Goal: Download file/media

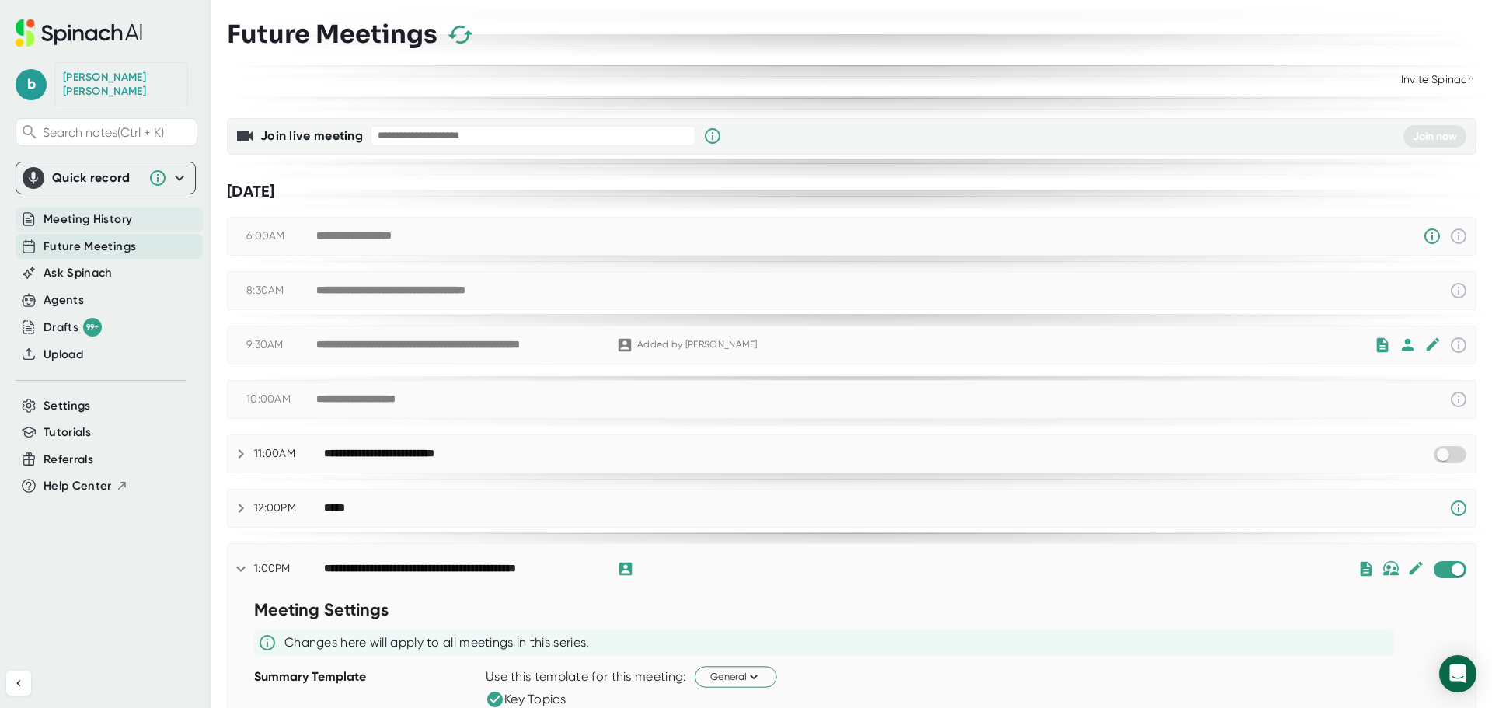
click at [85, 211] on span "Meeting History" at bounding box center [88, 220] width 89 height 18
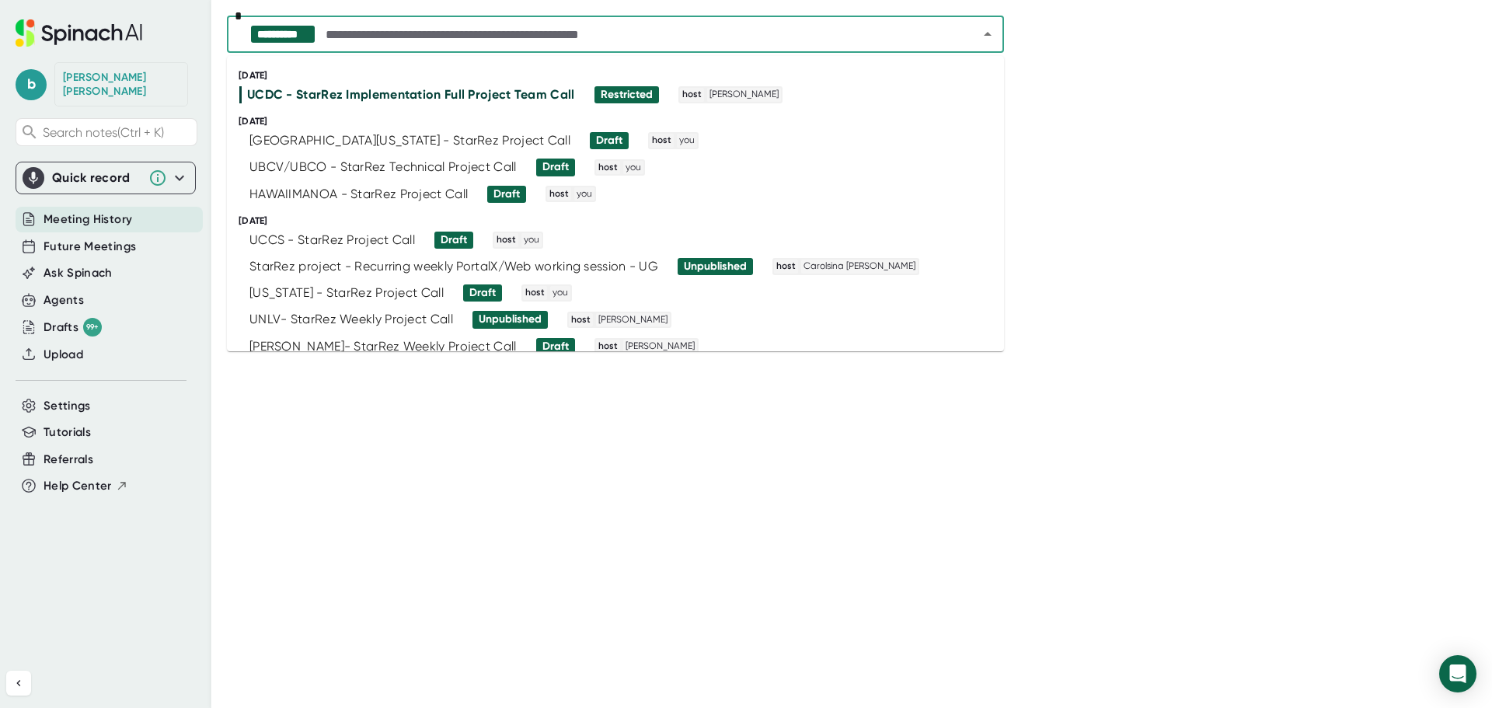
click at [487, 36] on input "text" at bounding box center [638, 34] width 632 height 22
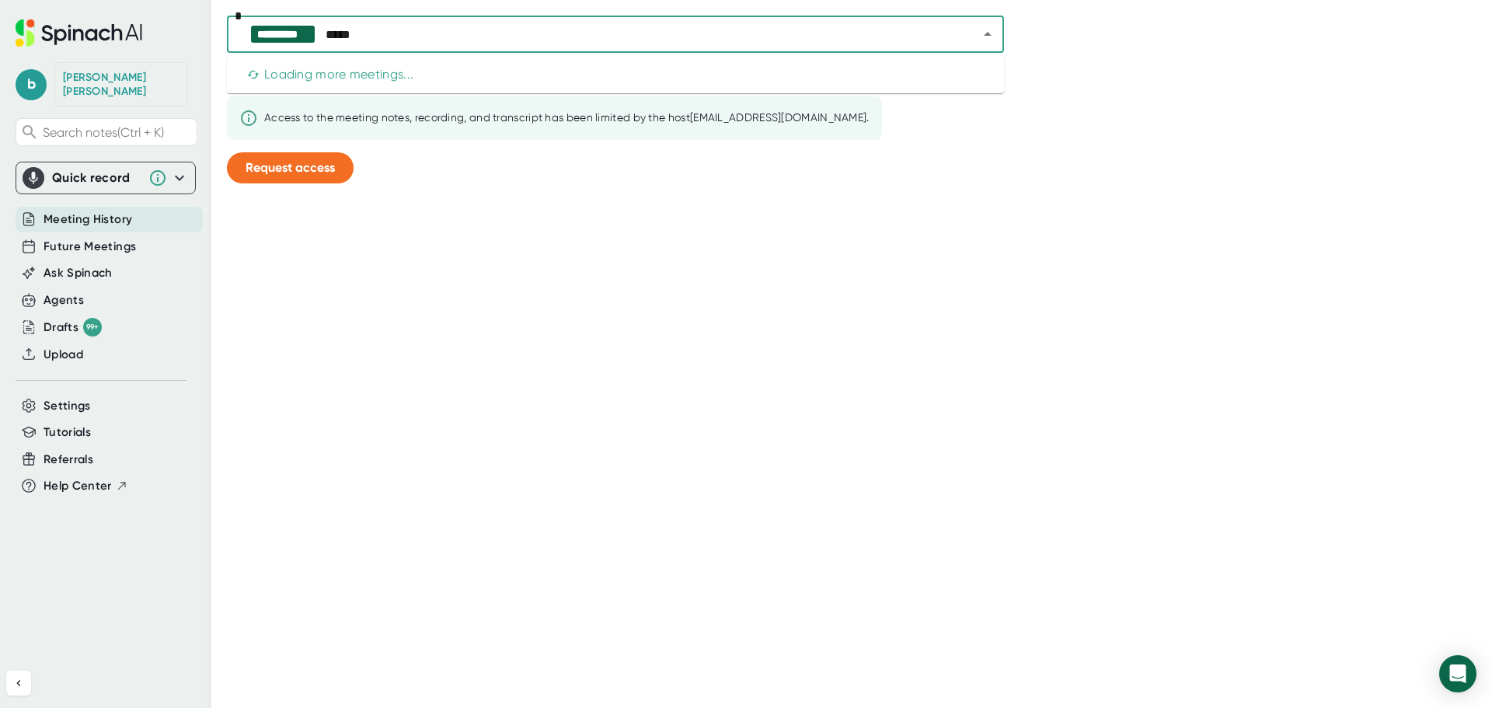
type input "******"
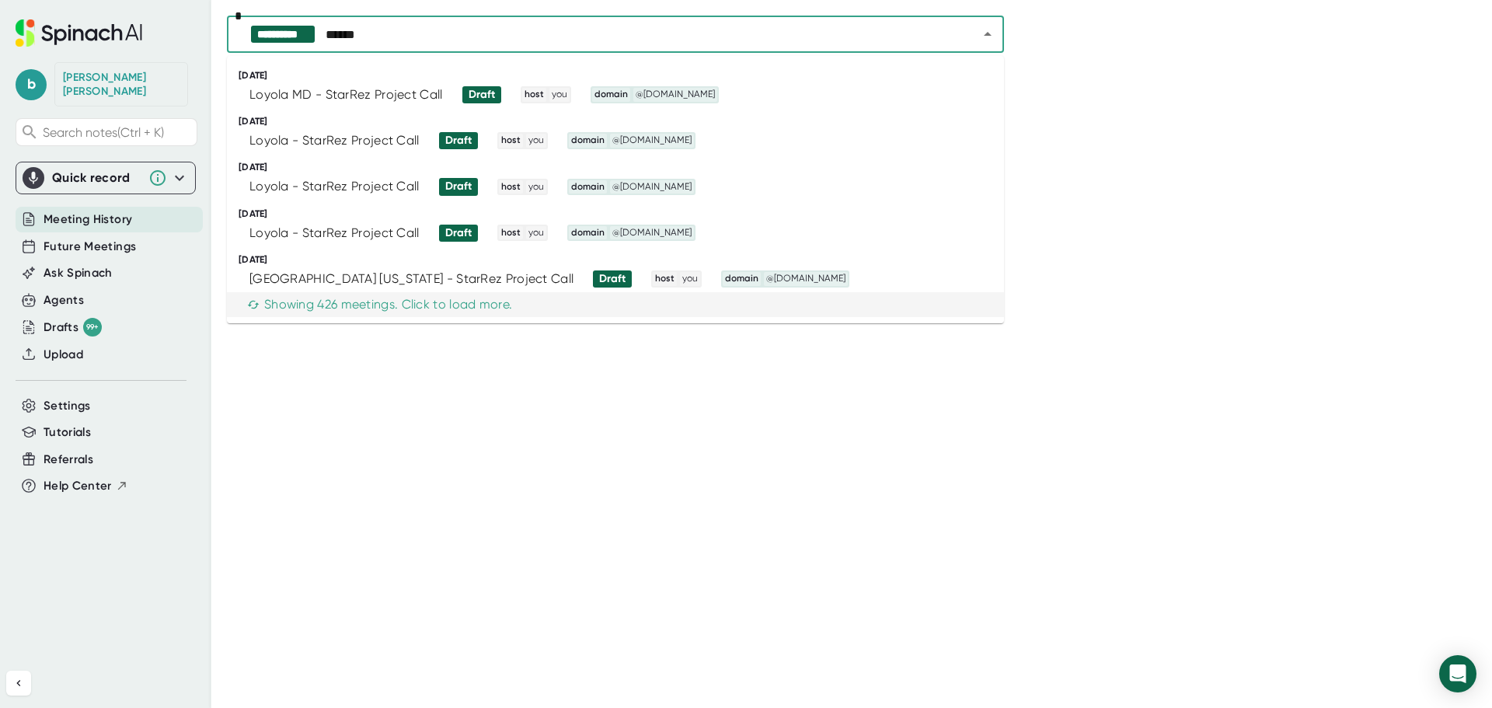
click at [440, 304] on div "Showing 426 meetings. Click to load more." at bounding box center [379, 305] width 265 height 16
click at [441, 281] on div "[GEOGRAPHIC_DATA] [US_STATE] - StarRez Project Call" at bounding box center [411, 279] width 324 height 16
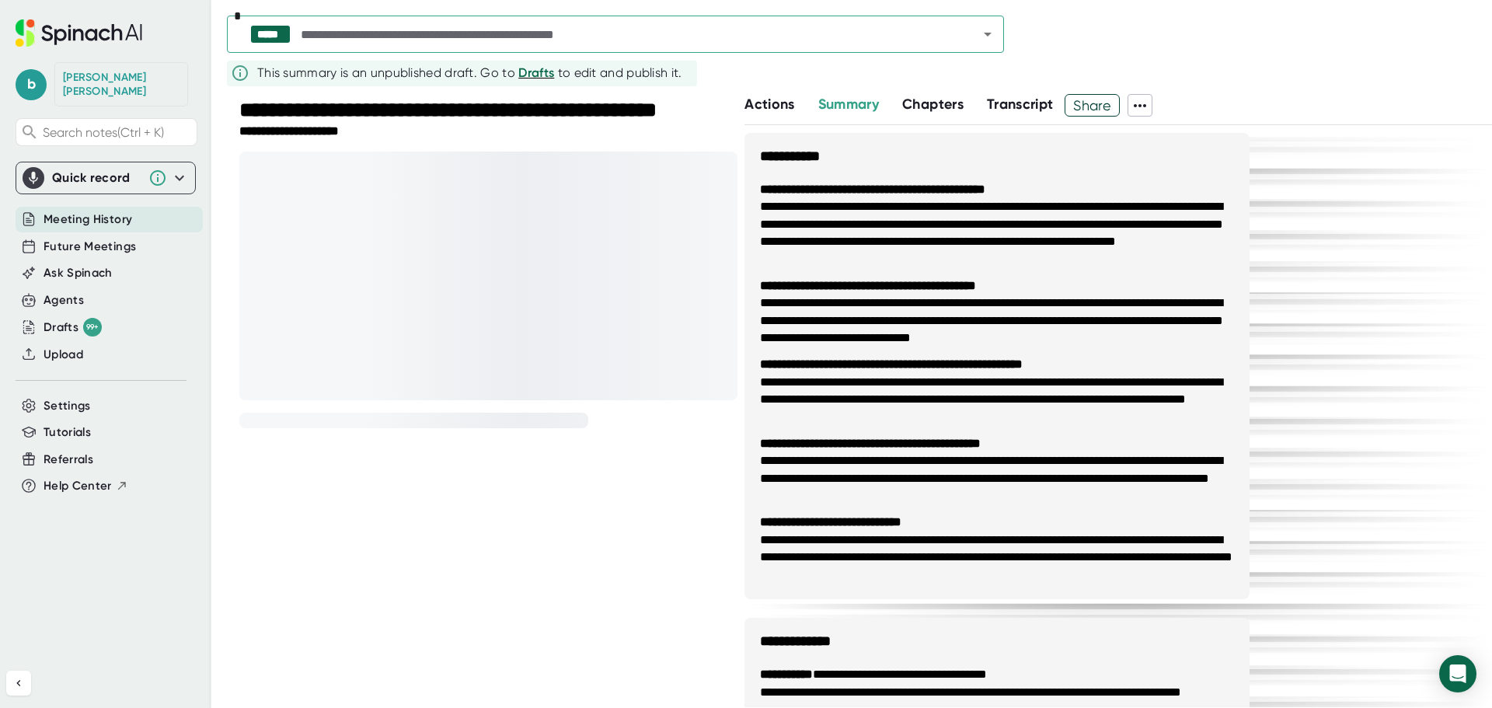
click at [1149, 102] on icon at bounding box center [1139, 105] width 19 height 19
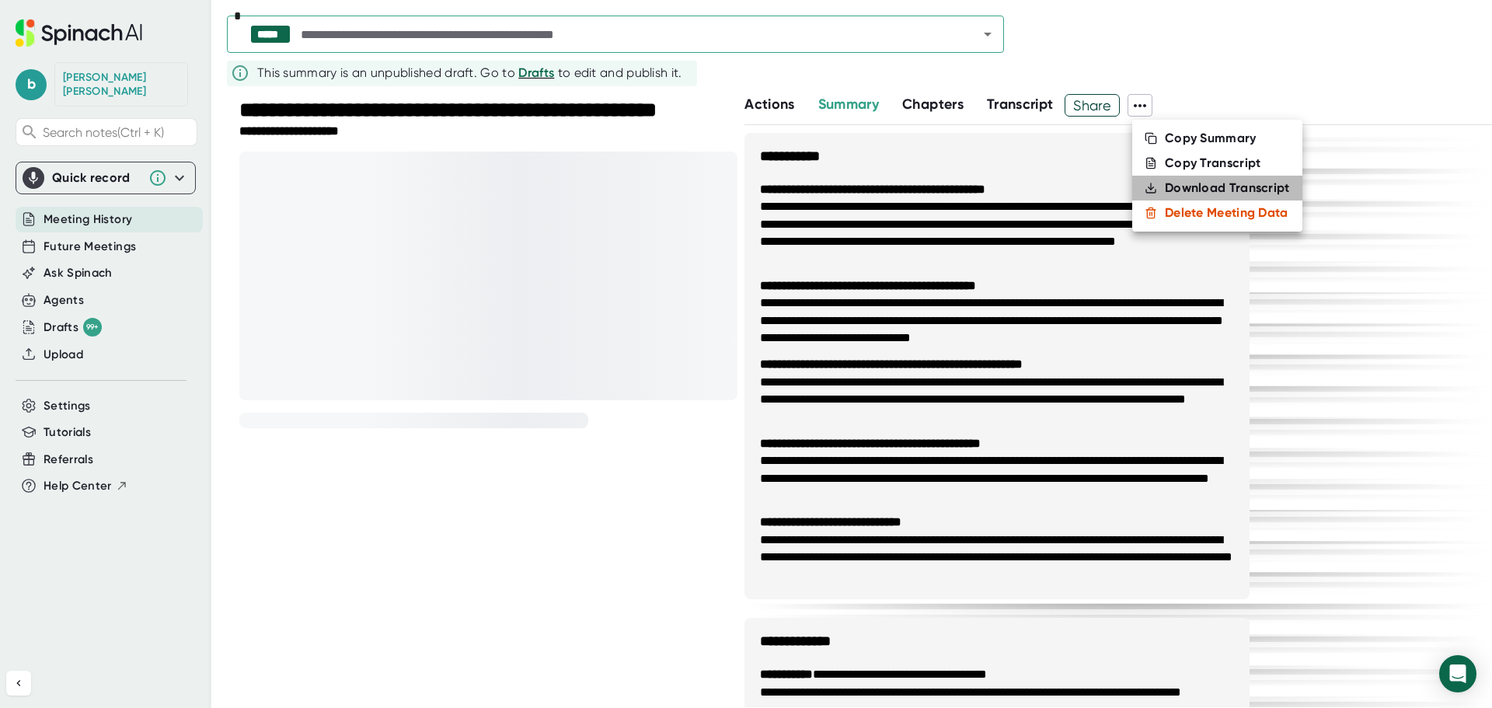
click at [1185, 186] on div "Download Transcript" at bounding box center [1226, 188] width 125 height 16
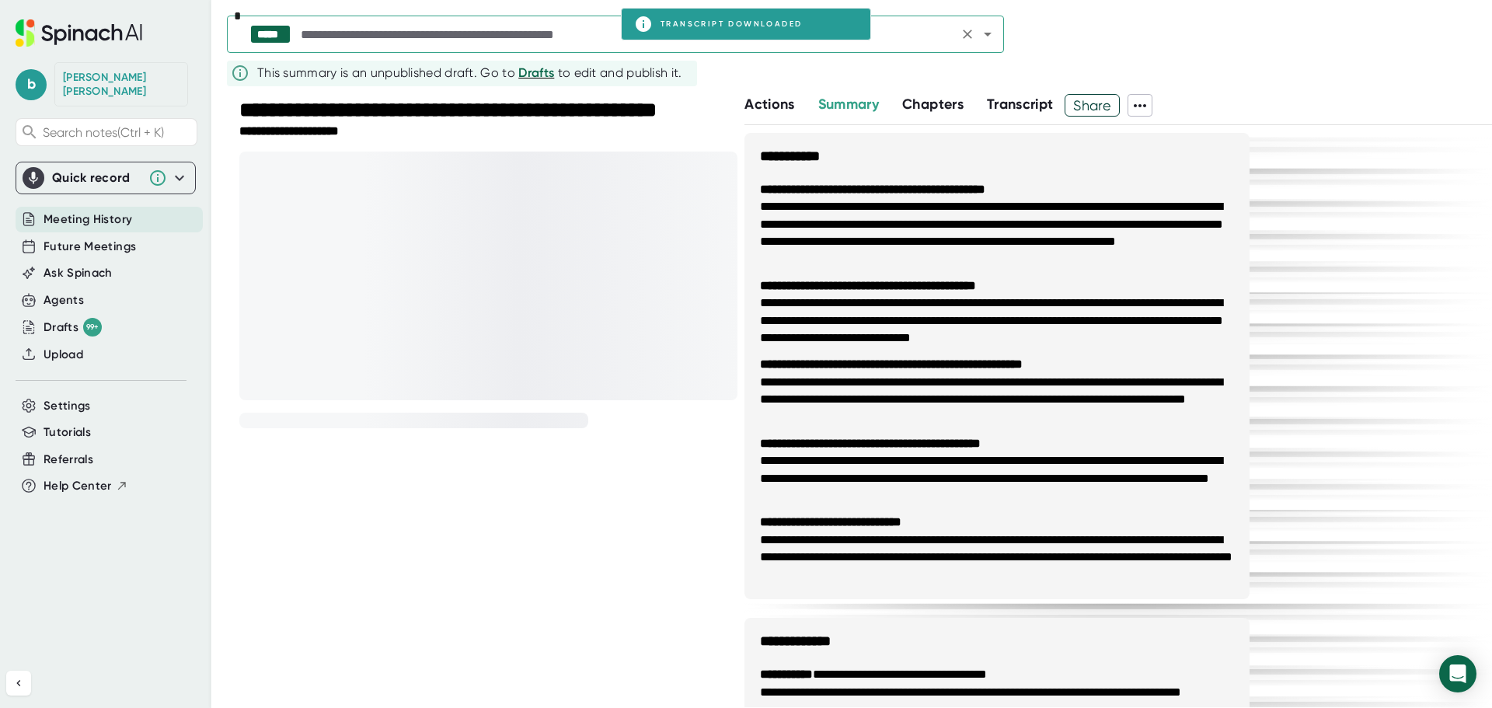
drag, startPoint x: 557, startPoint y: 39, endPoint x: 549, endPoint y: 40, distance: 7.9
click at [557, 39] on input "text" at bounding box center [626, 34] width 656 height 22
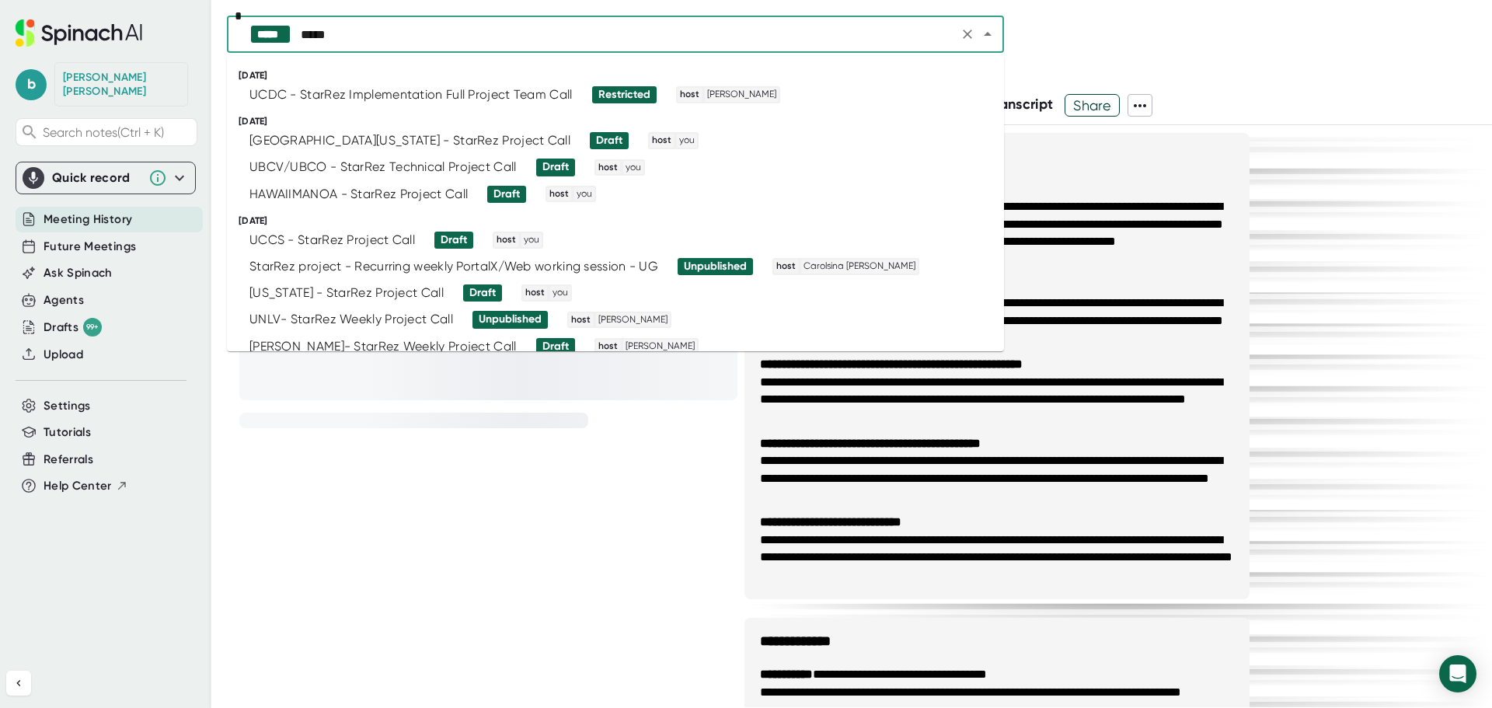
type input "******"
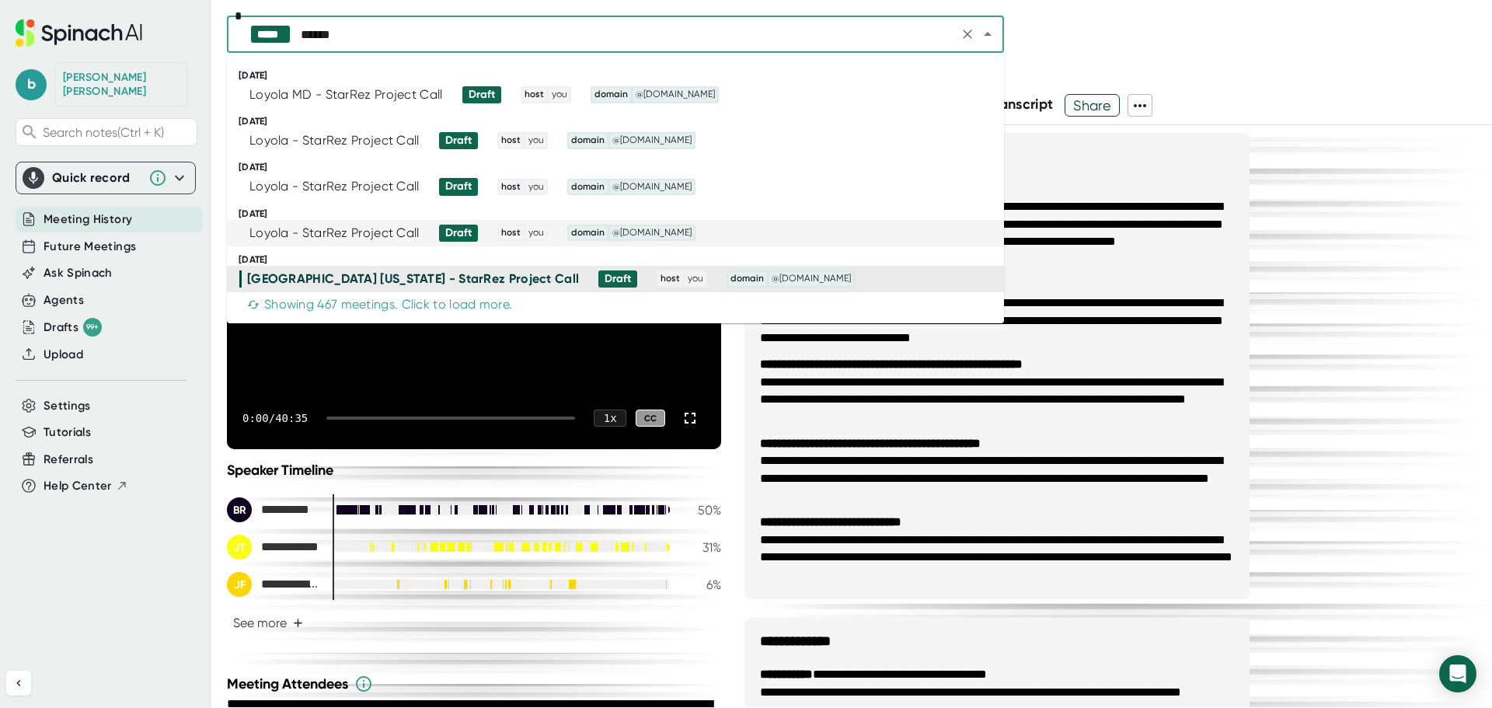
click at [399, 234] on div "Loyola - StarRez Project Call" at bounding box center [334, 233] width 170 height 16
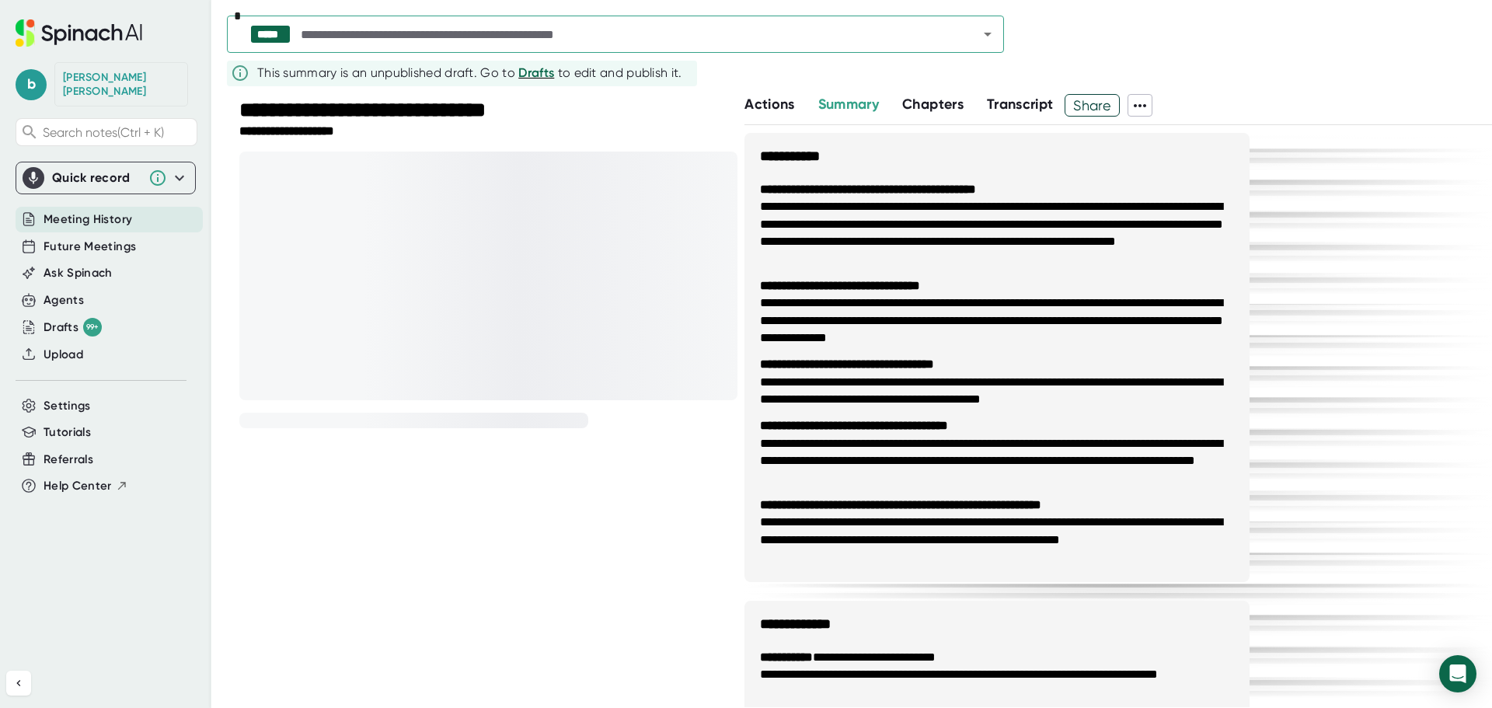
click at [1146, 105] on icon at bounding box center [1139, 105] width 12 height 3
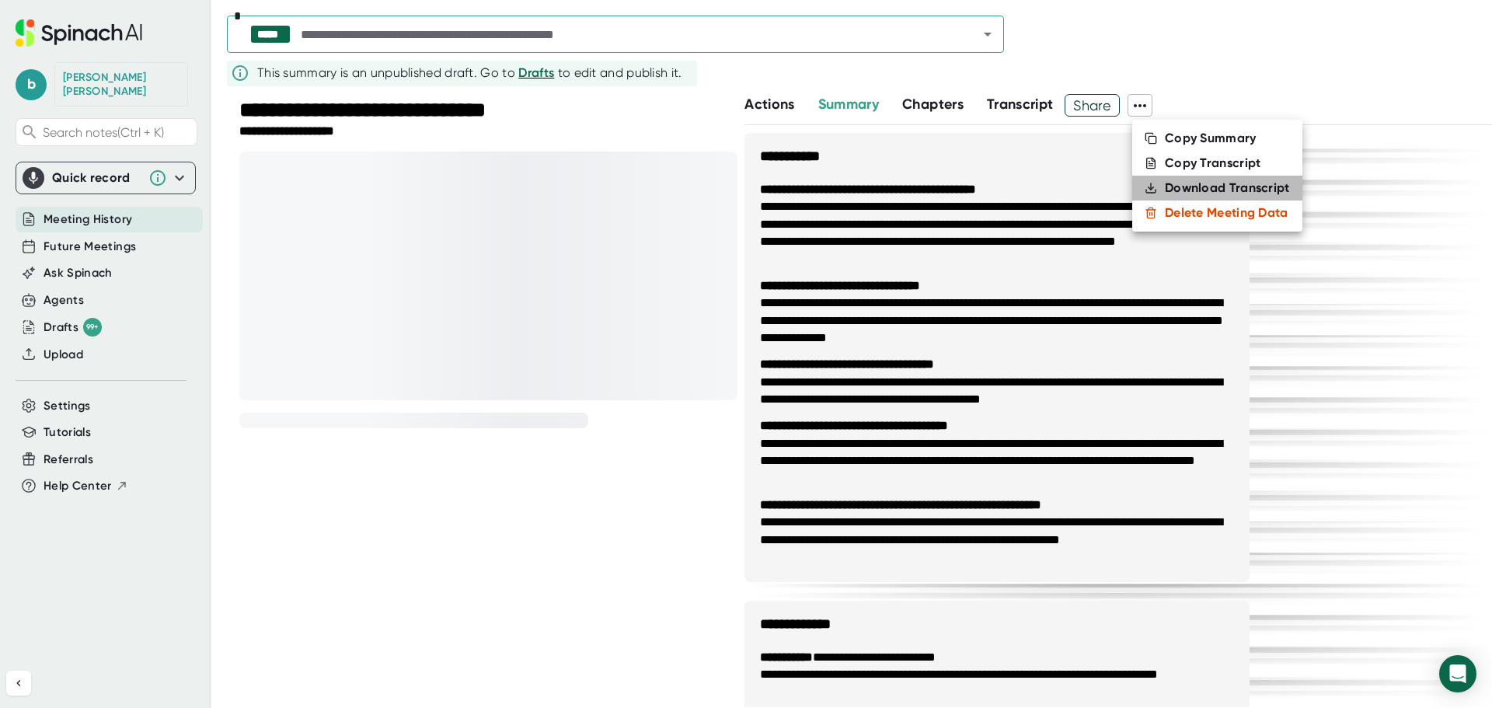
click at [1182, 183] on div "Download Transcript" at bounding box center [1226, 188] width 125 height 16
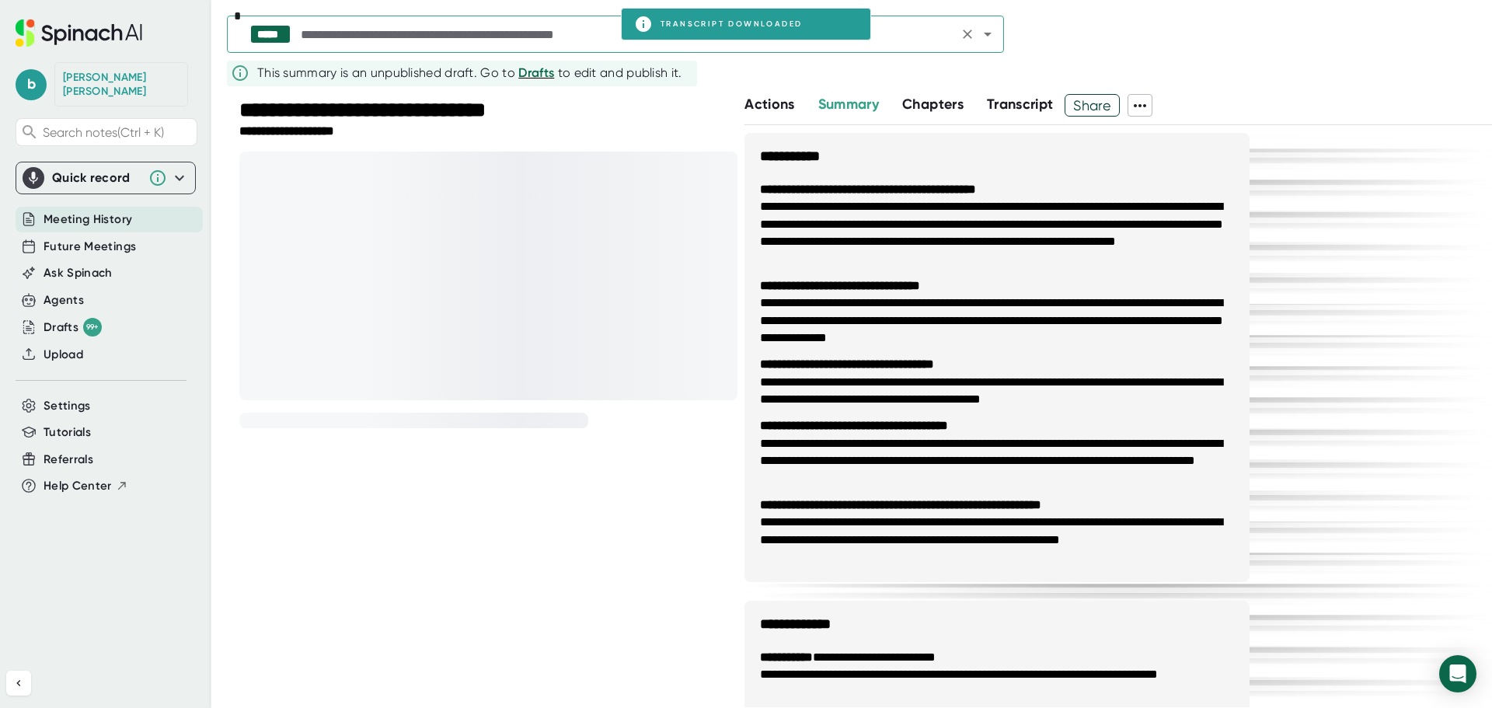
click at [547, 42] on input "text" at bounding box center [626, 34] width 656 height 22
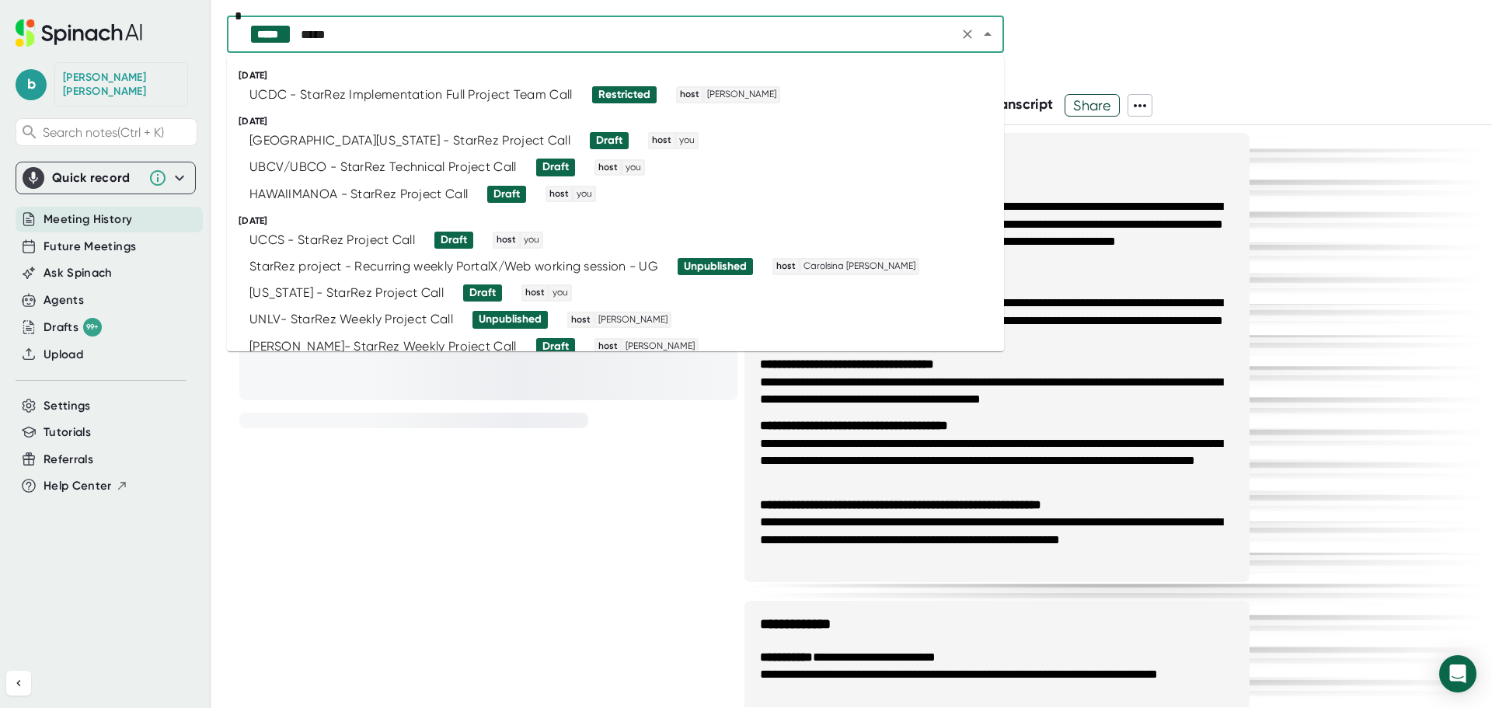
type input "******"
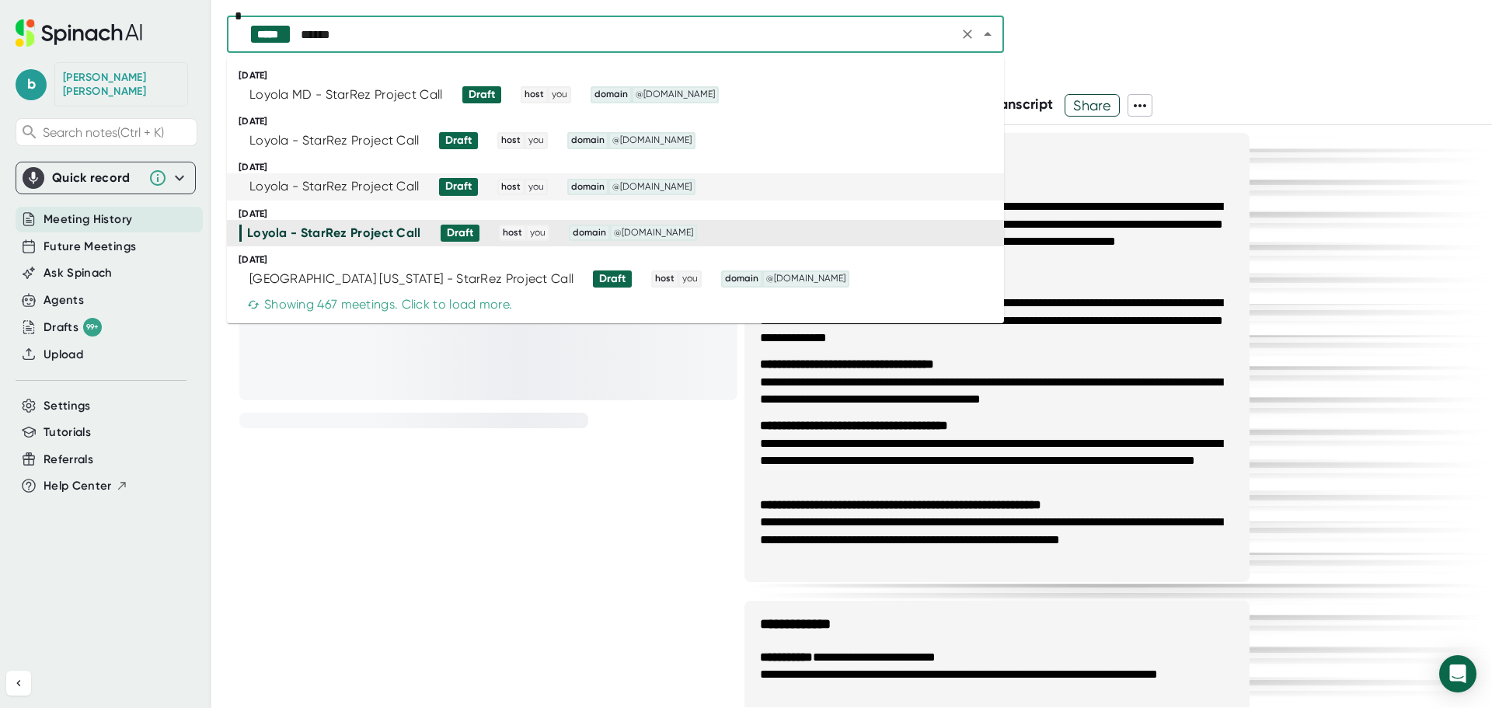
click at [403, 186] on div "Loyola - StarRez Project Call" at bounding box center [334, 187] width 170 height 16
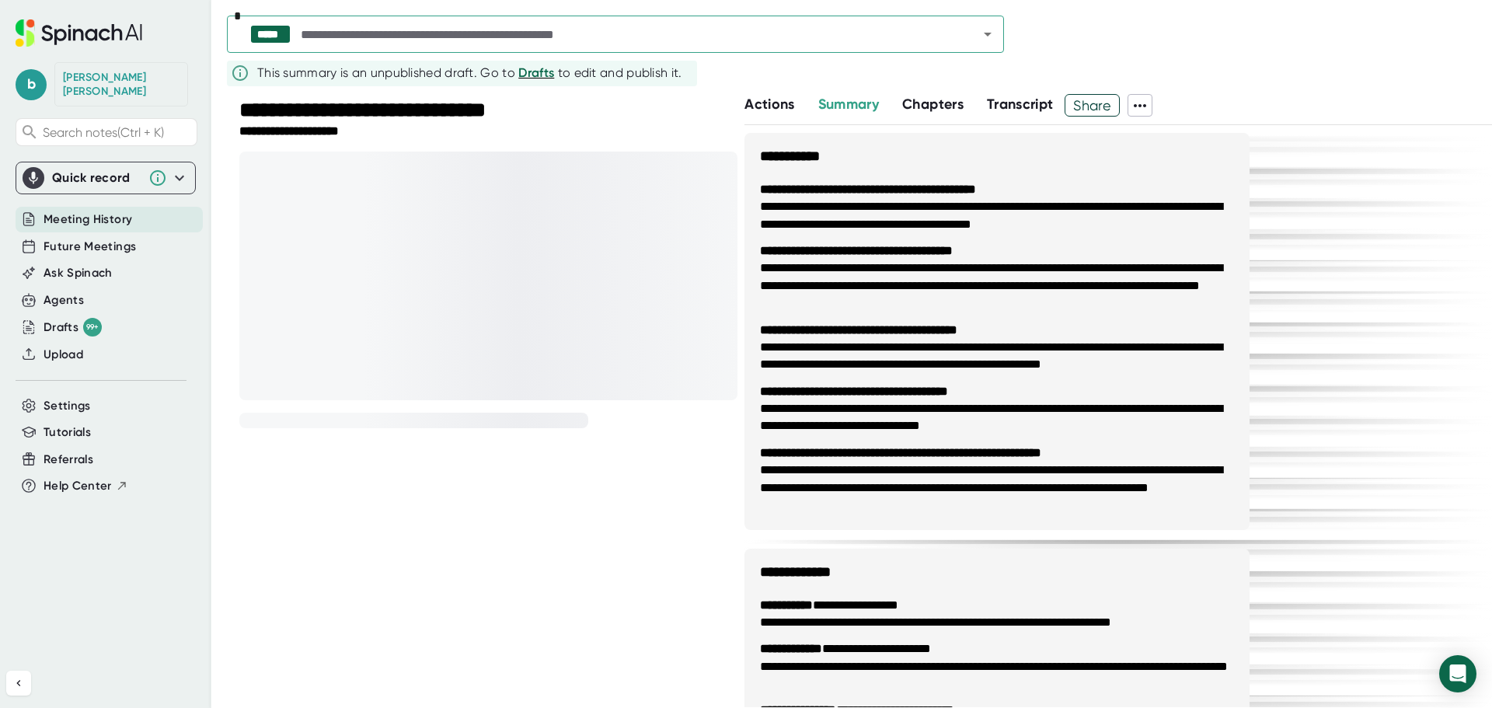
click at [1147, 111] on icon at bounding box center [1139, 105] width 19 height 19
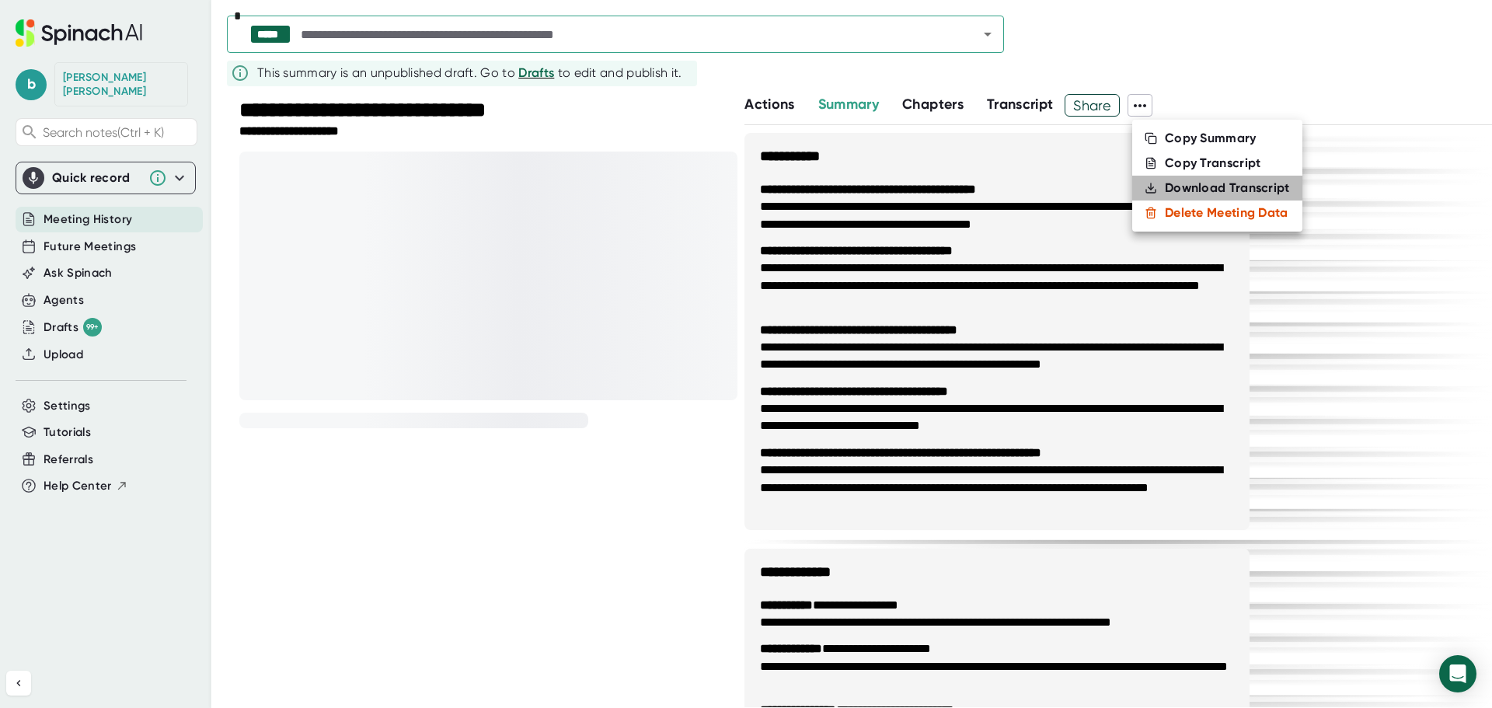
click at [1224, 187] on div "Download Transcript" at bounding box center [1226, 188] width 125 height 16
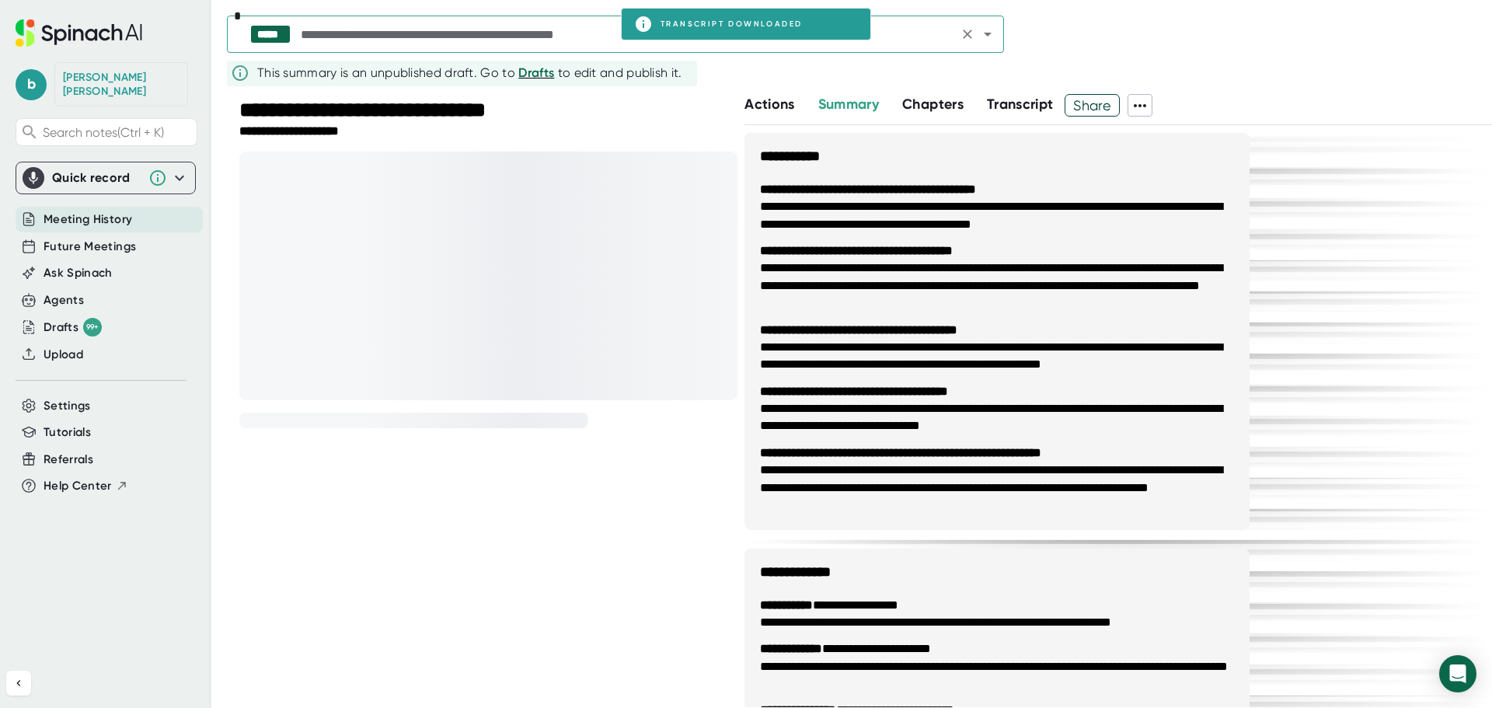
drag, startPoint x: 928, startPoint y: 34, endPoint x: 988, endPoint y: 34, distance: 59.8
click at [928, 34] on input "text" at bounding box center [626, 34] width 656 height 22
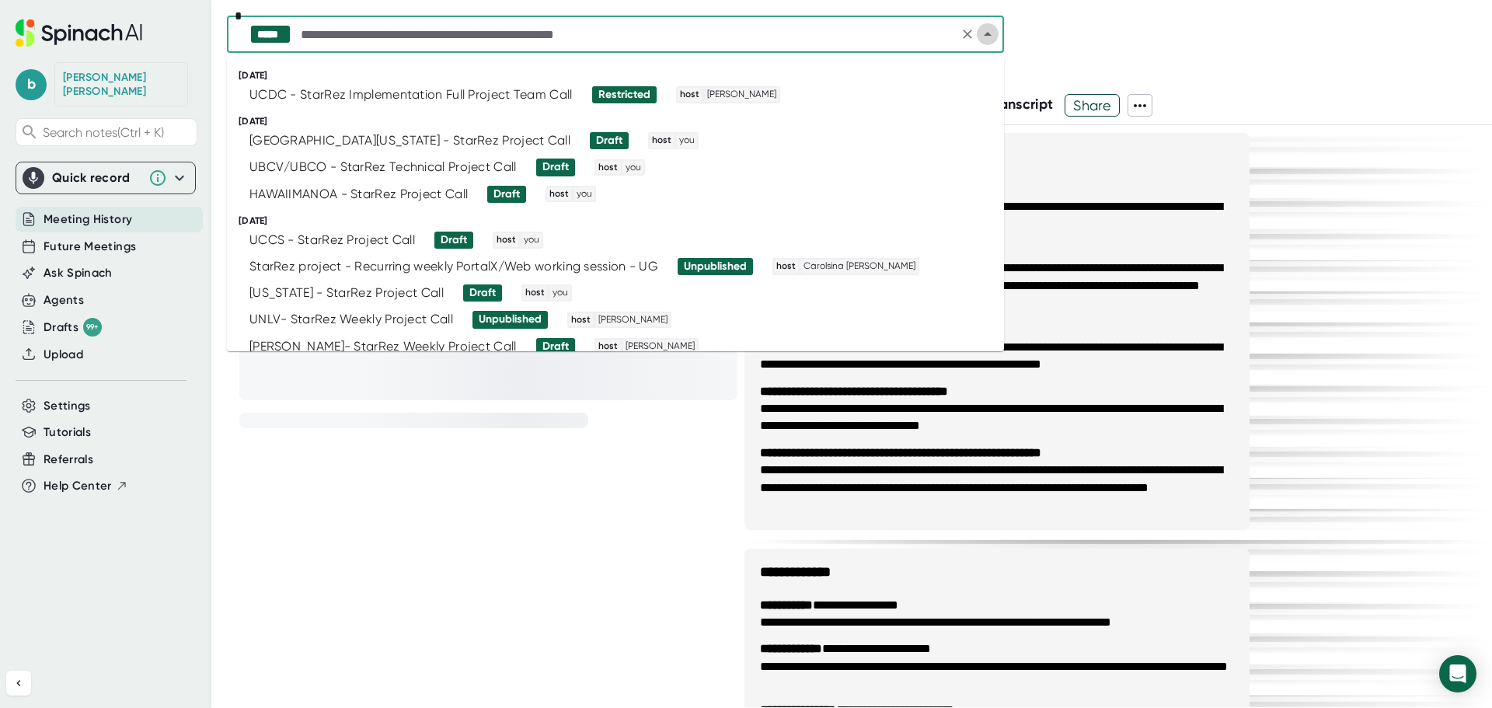
click at [988, 34] on icon "Close" at bounding box center [987, 34] width 8 height 4
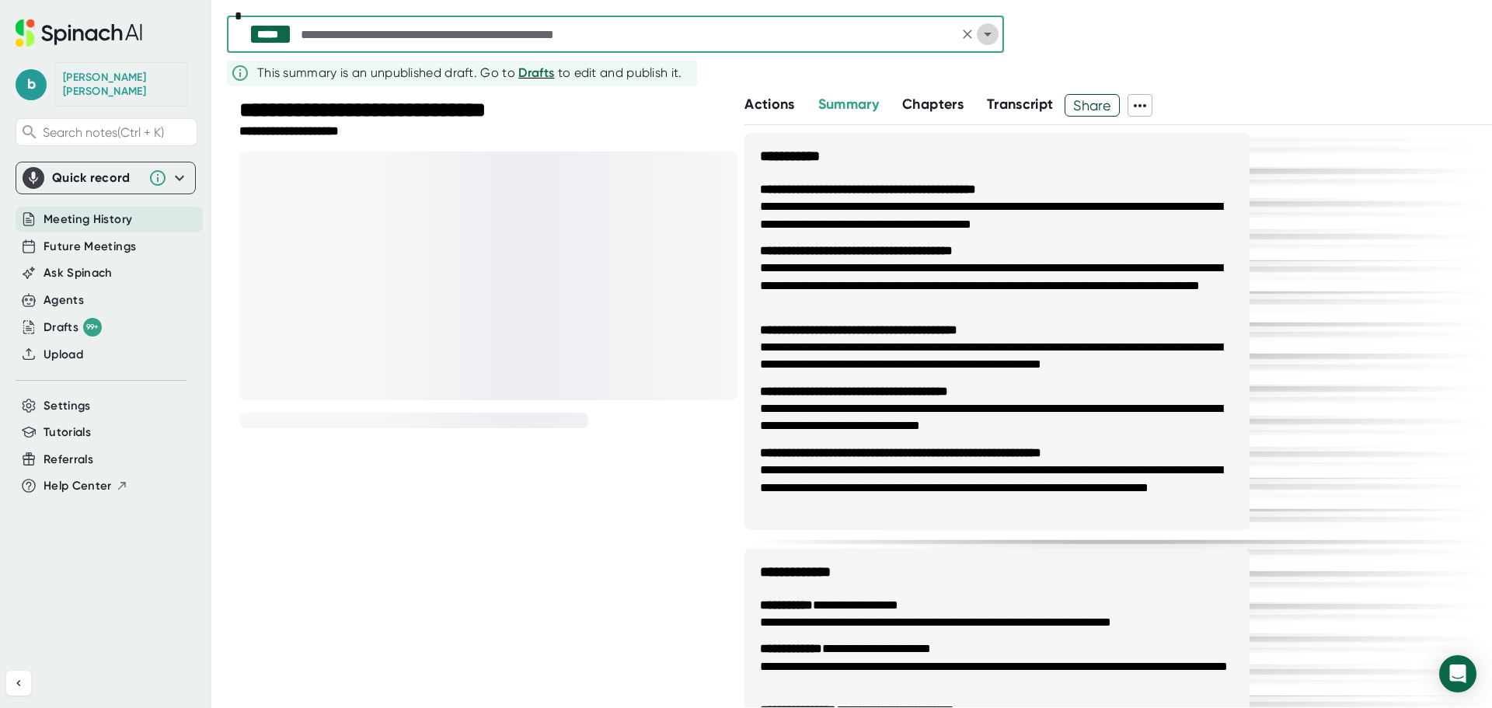
click at [988, 33] on icon "Open" at bounding box center [987, 35] width 8 height 4
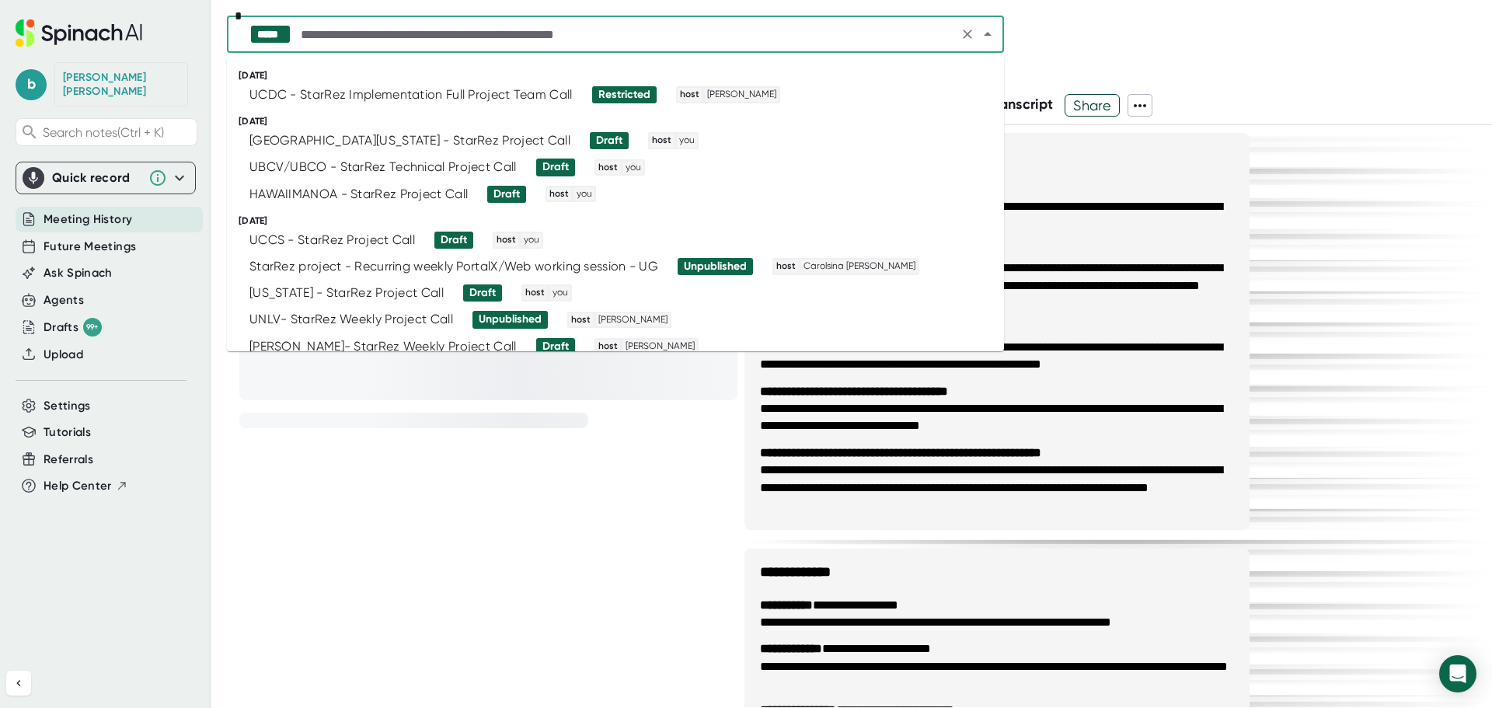
click at [722, 46] on div "***** *" at bounding box center [615, 34] width 777 height 37
type input "******"
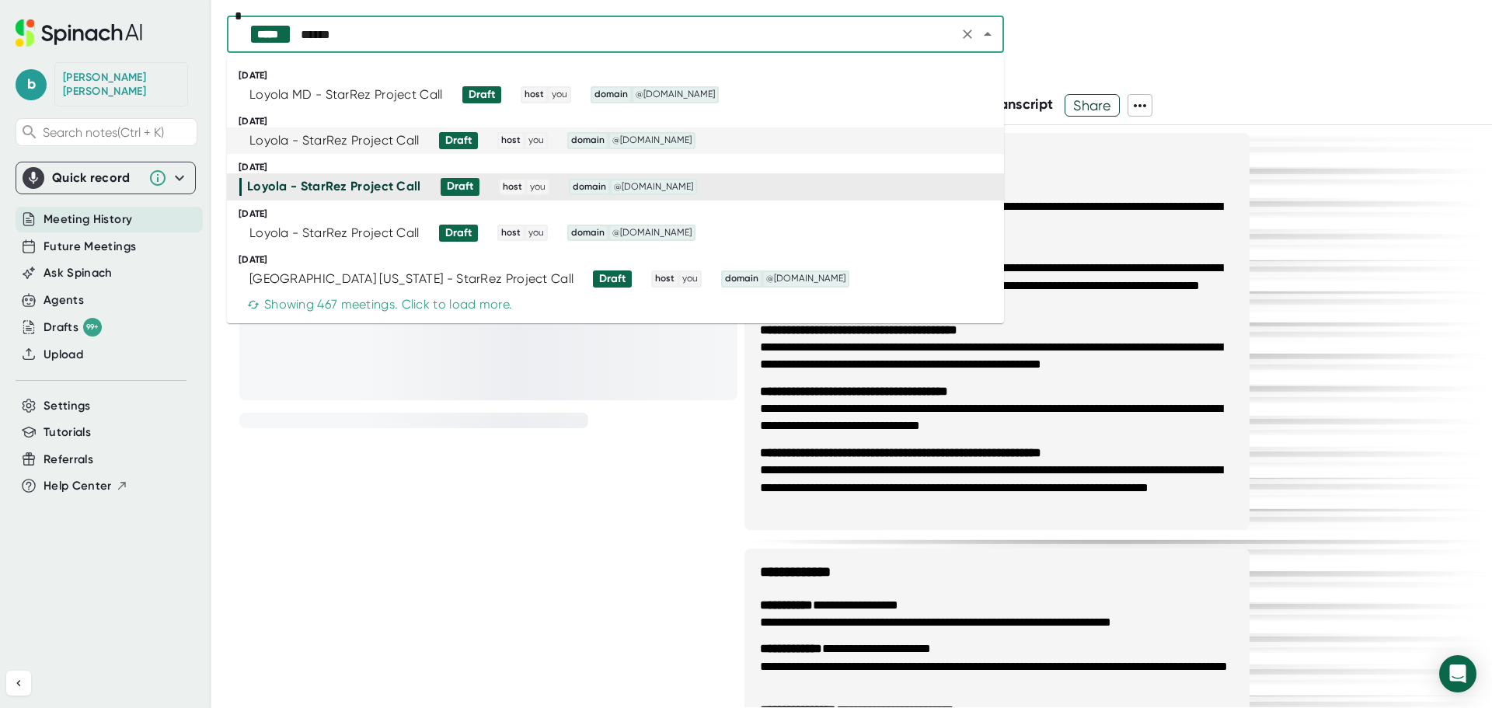
click at [732, 135] on div "Loyola - StarRez Project Call Draft host you domain @[DOMAIN_NAME]" at bounding box center [608, 140] width 739 height 17
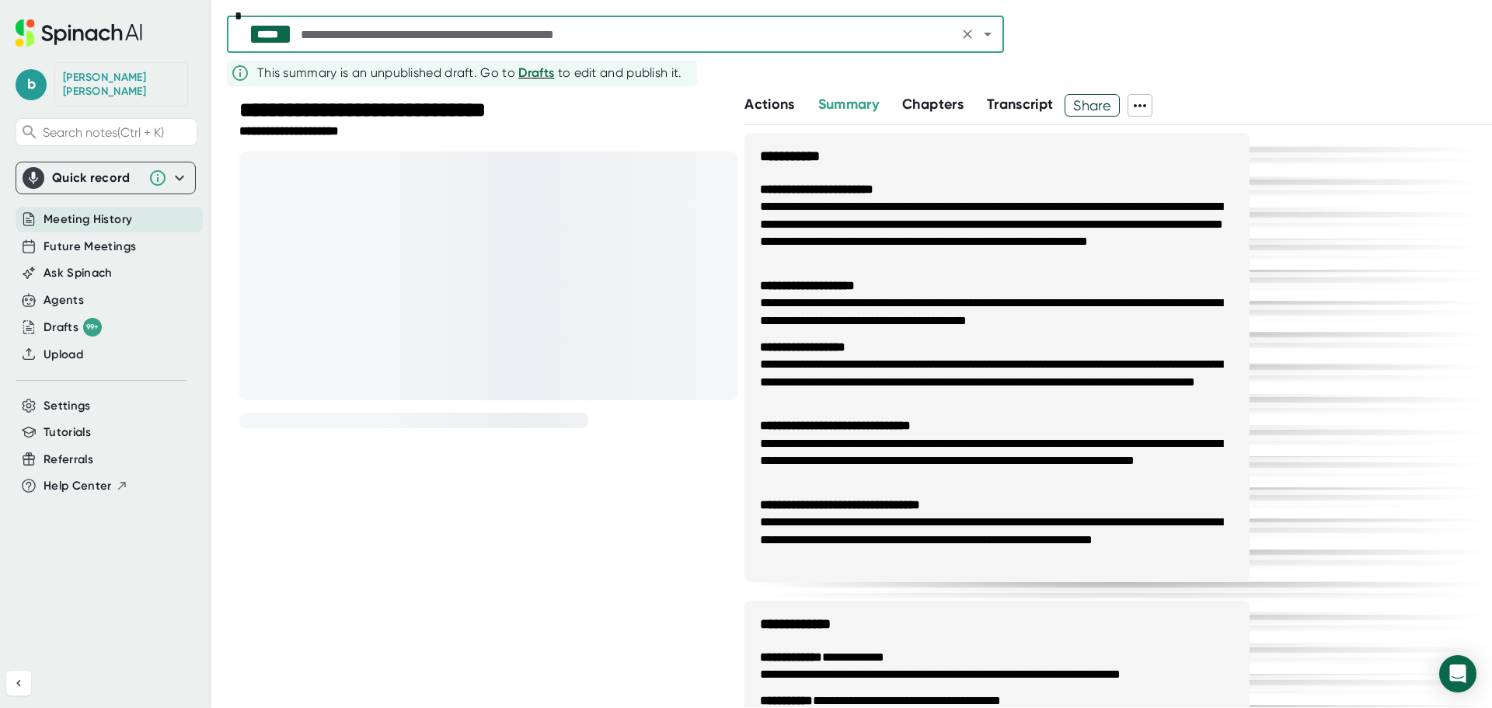
click at [1146, 104] on icon at bounding box center [1139, 105] width 12 height 3
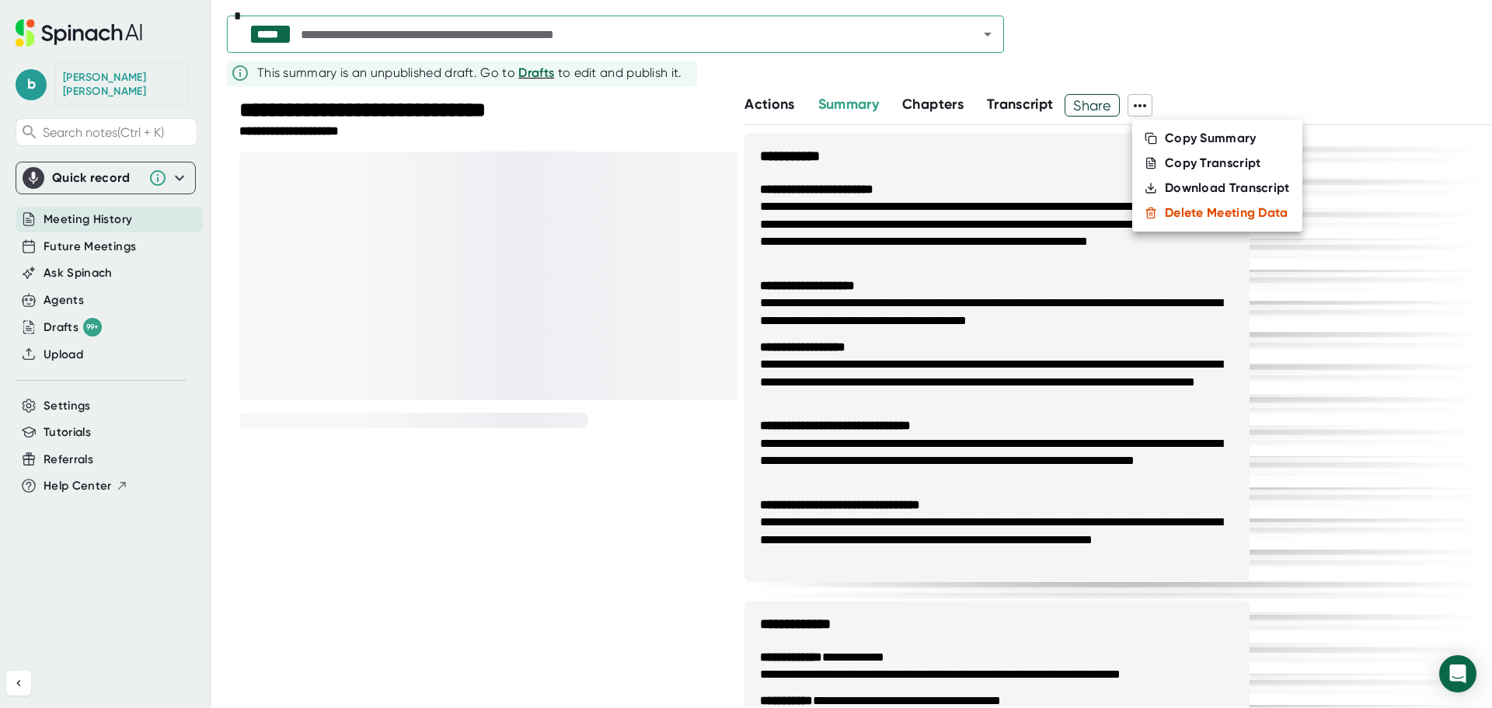
click at [1204, 186] on div "Download Transcript" at bounding box center [1226, 188] width 125 height 16
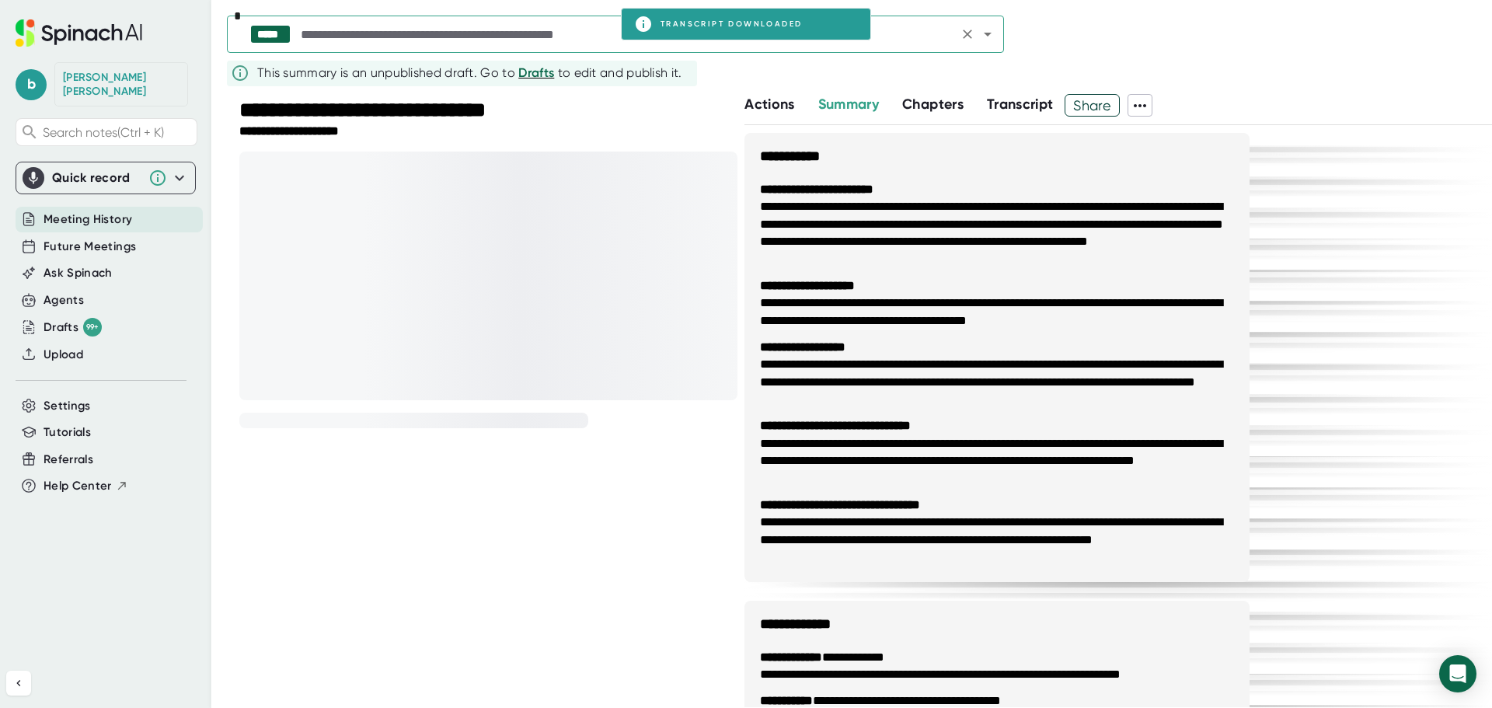
click at [931, 31] on input "text" at bounding box center [626, 34] width 656 height 22
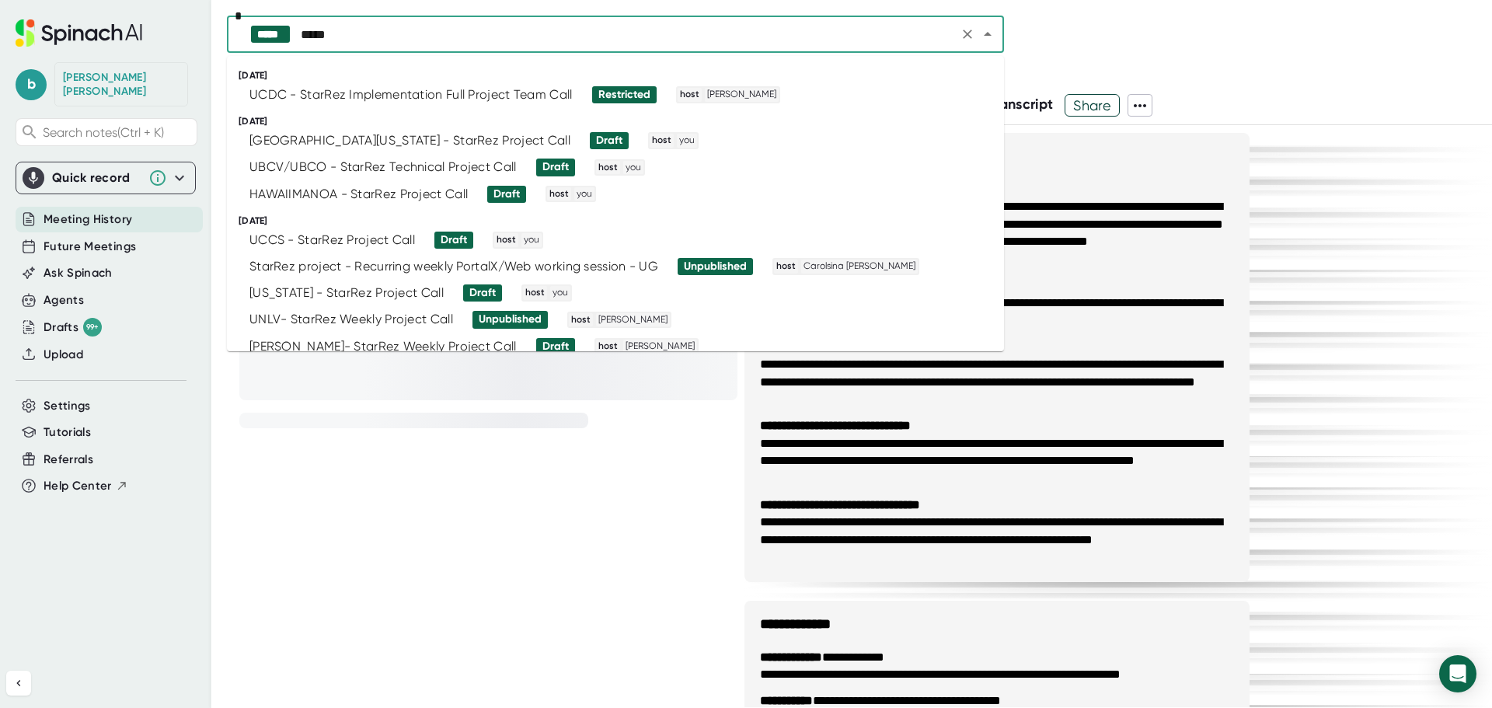
type input "******"
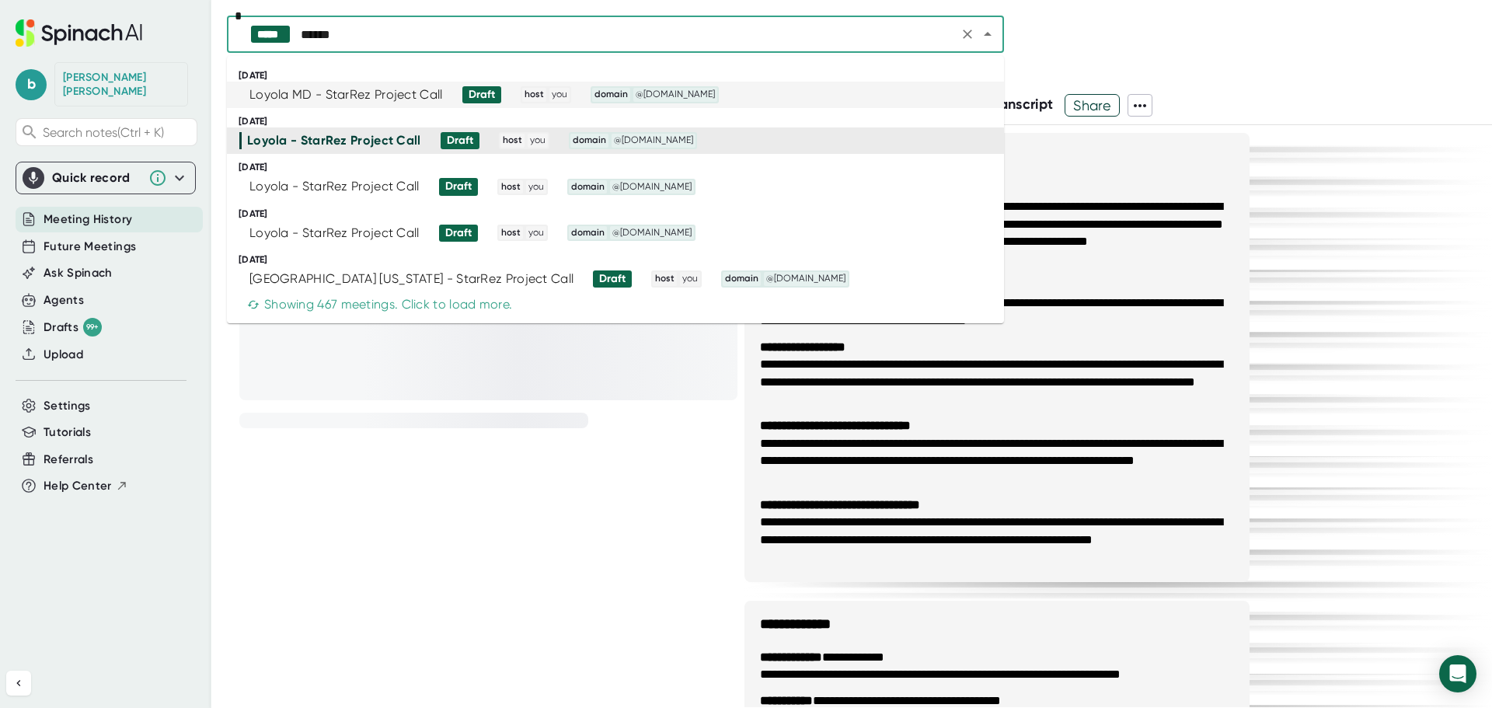
click at [421, 97] on div "Loyola MD - StarRez Project Call" at bounding box center [345, 95] width 193 height 16
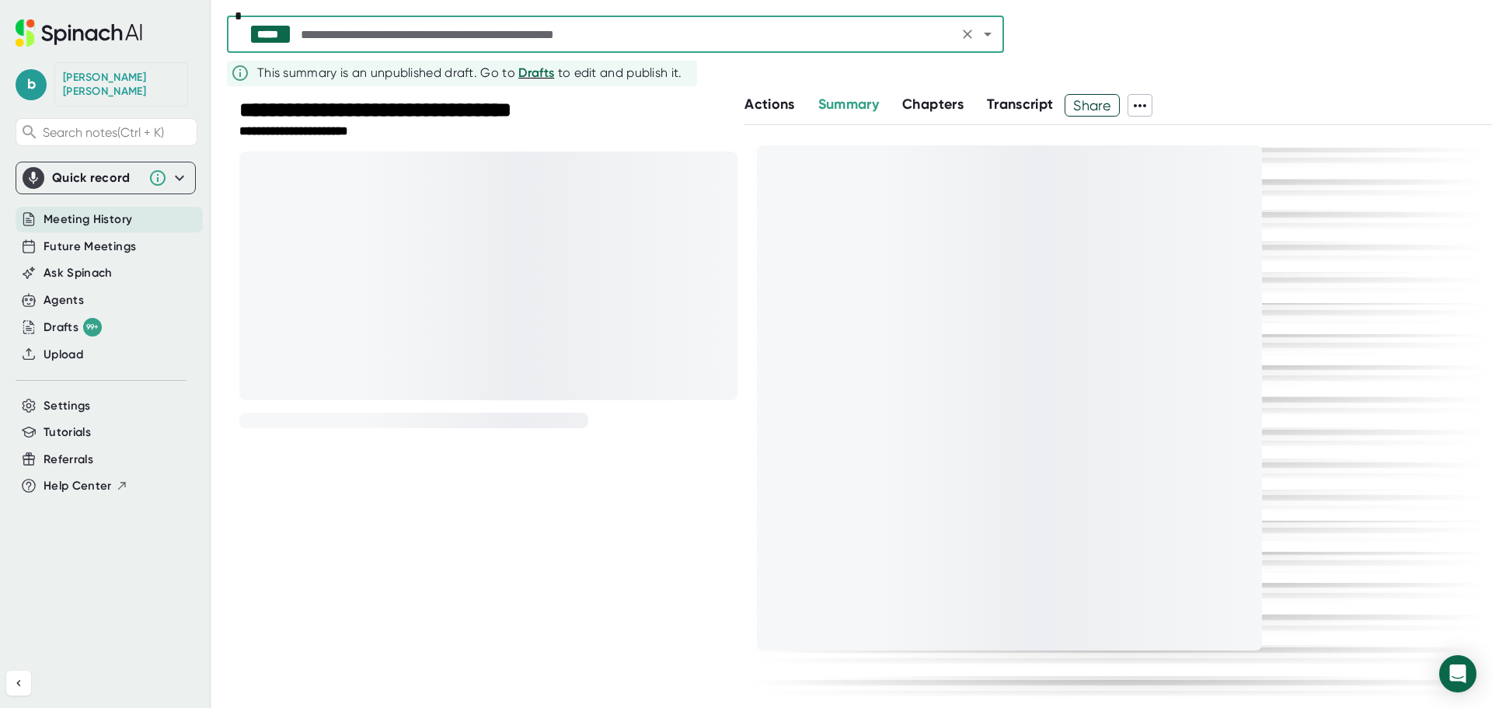
click at [1146, 106] on icon at bounding box center [1139, 105] width 19 height 19
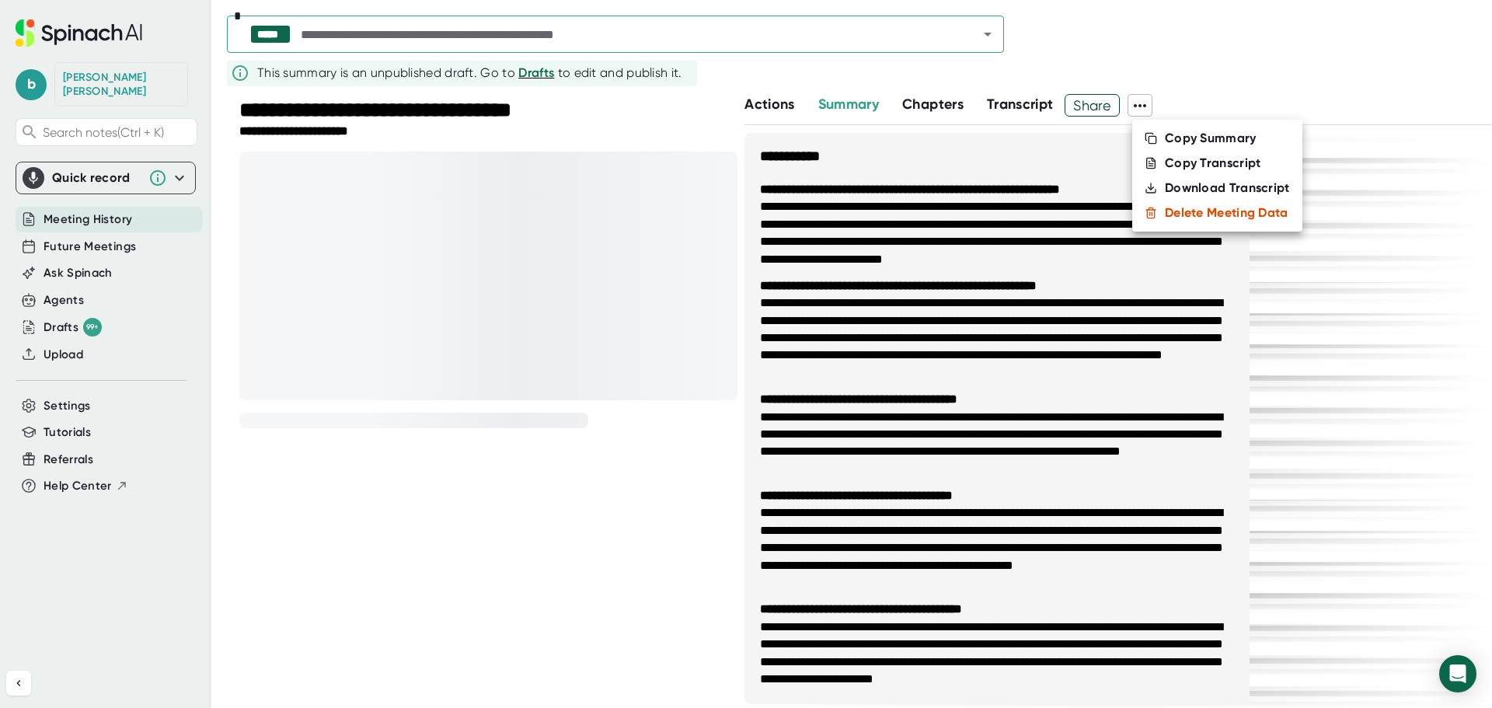
click at [1199, 187] on div "Download Transcript" at bounding box center [1226, 188] width 125 height 16
